Goal: Task Accomplishment & Management: Manage account settings

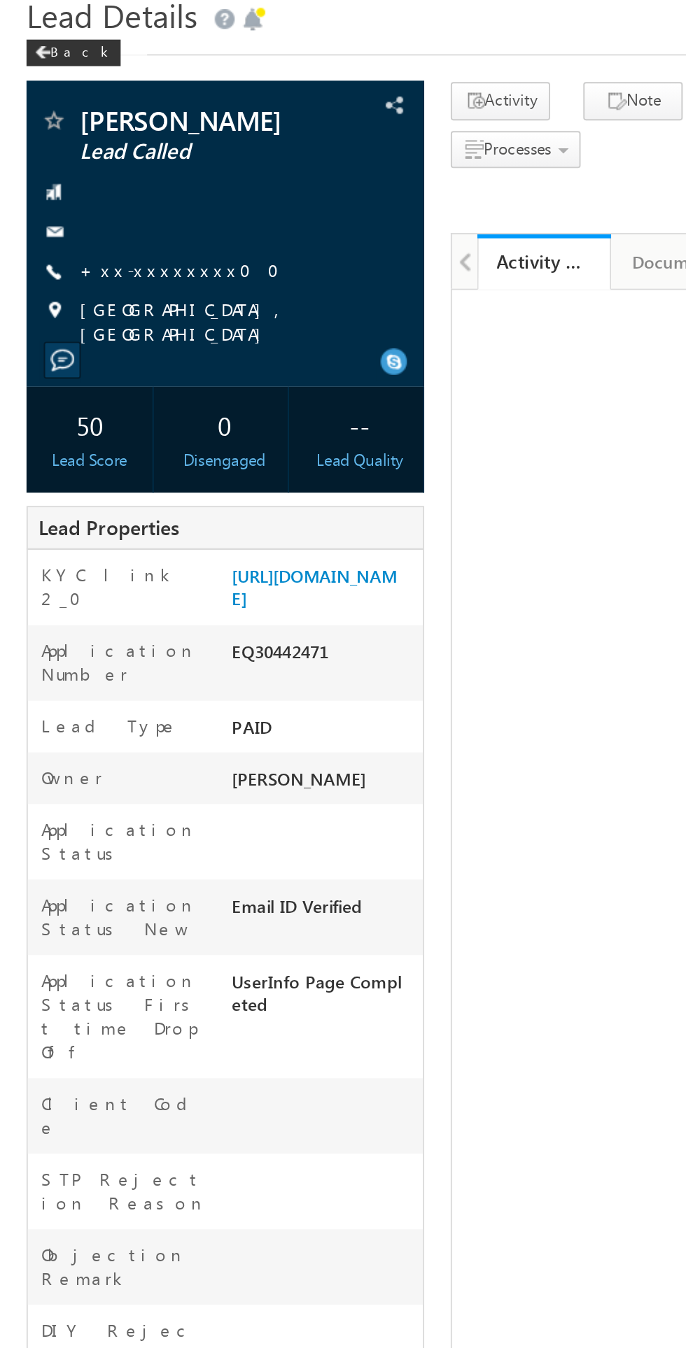
scroll to position [7, 0]
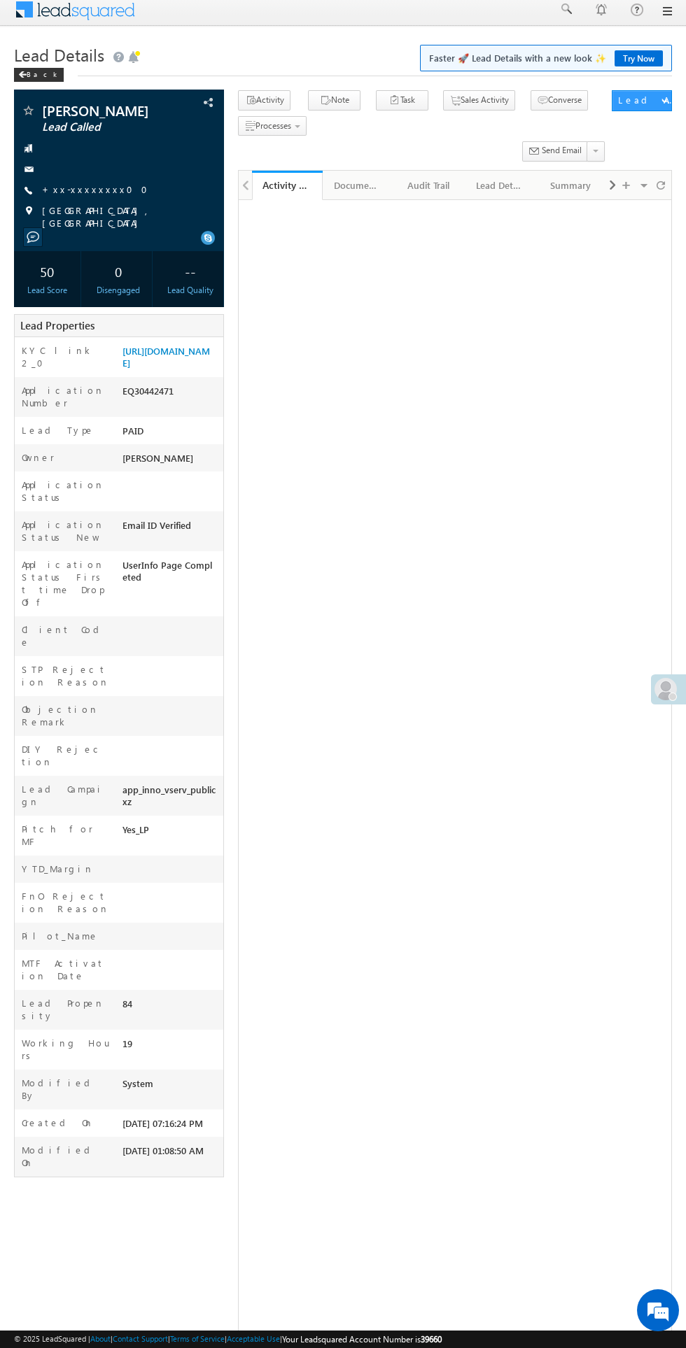
click at [668, 697] on div at bounding box center [672, 697] width 8 height 8
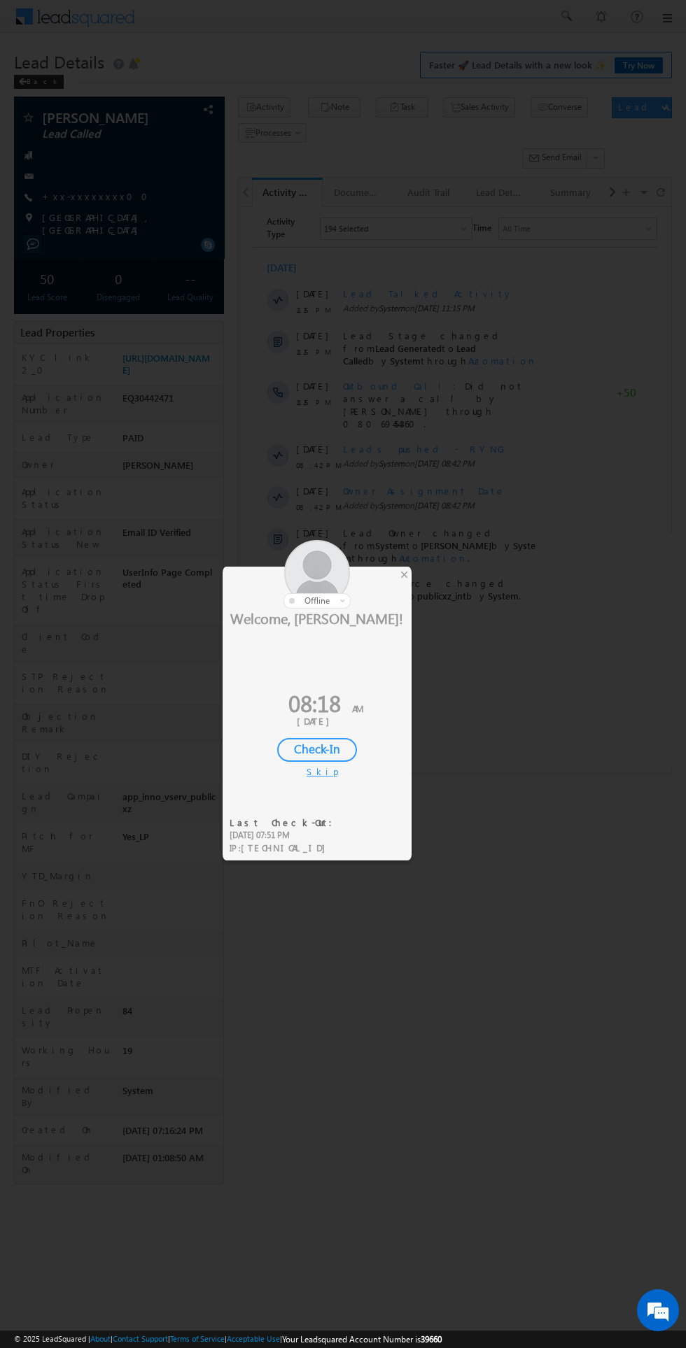
scroll to position [0, 0]
click at [316, 771] on div "Skip" at bounding box center [316, 771] width 21 height 13
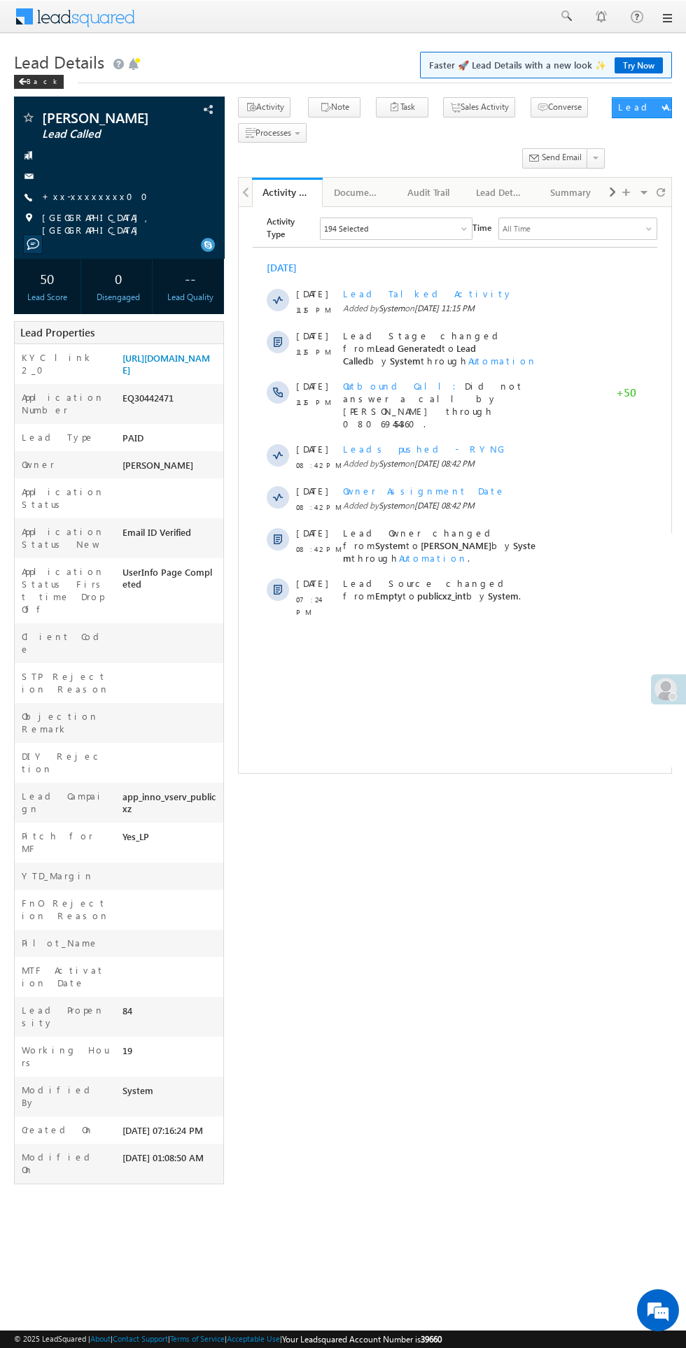
click at [659, 692] on span at bounding box center [665, 689] width 22 height 22
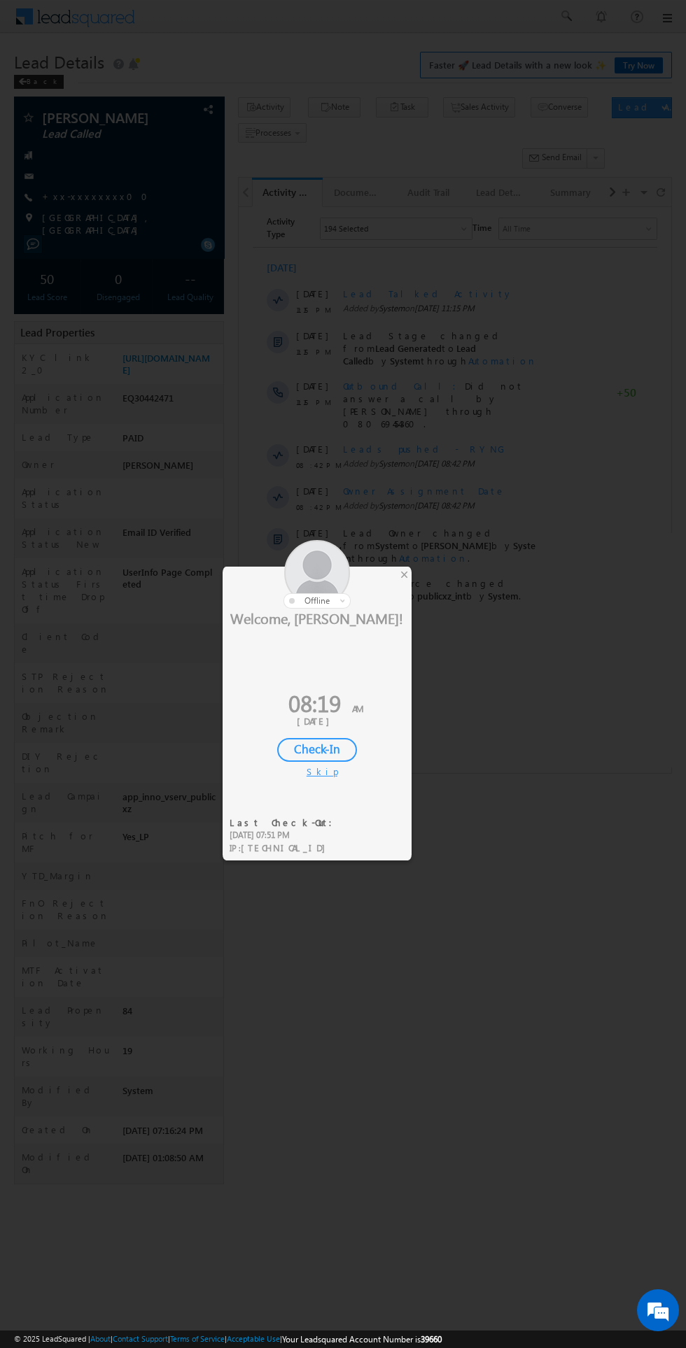
click at [313, 747] on div "Check-In" at bounding box center [317, 750] width 80 height 24
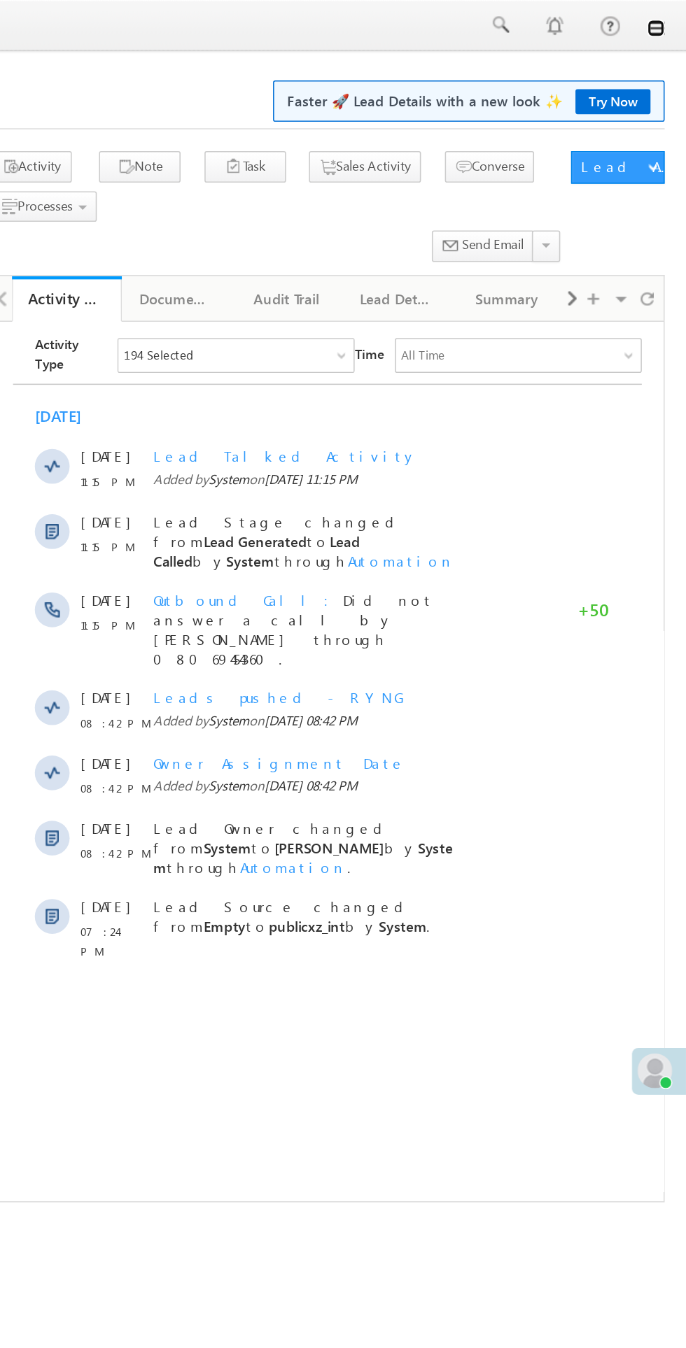
click at [666, 18] on link at bounding box center [665, 18] width 11 height 11
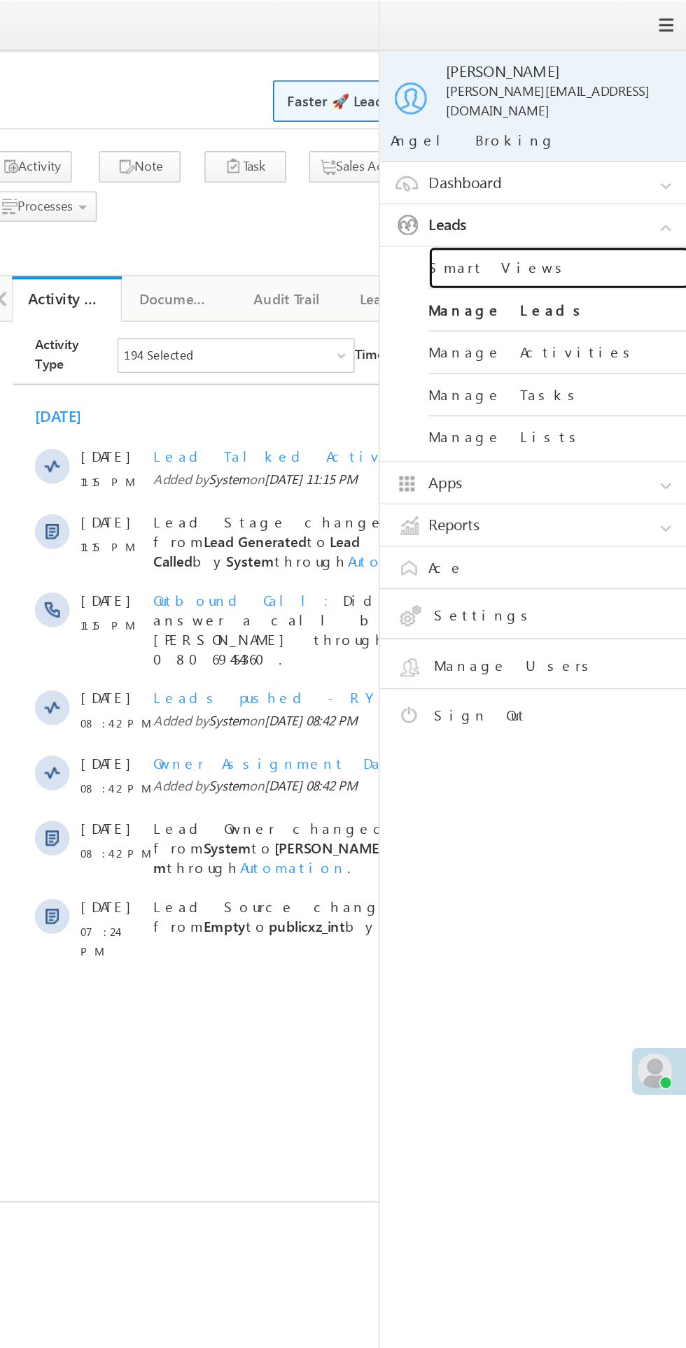
click at [560, 161] on link "Smart Views" at bounding box center [604, 172] width 168 height 27
